Goal: Find specific page/section

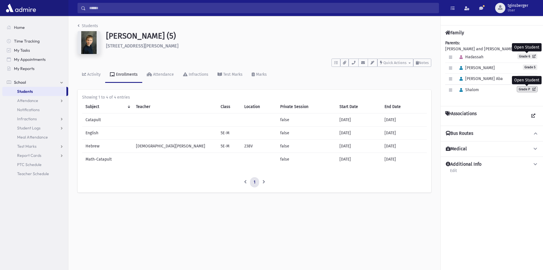
click at [523, 87] on link "Grade P" at bounding box center [528, 89] width 20 height 6
